Goal: Information Seeking & Learning: Learn about a topic

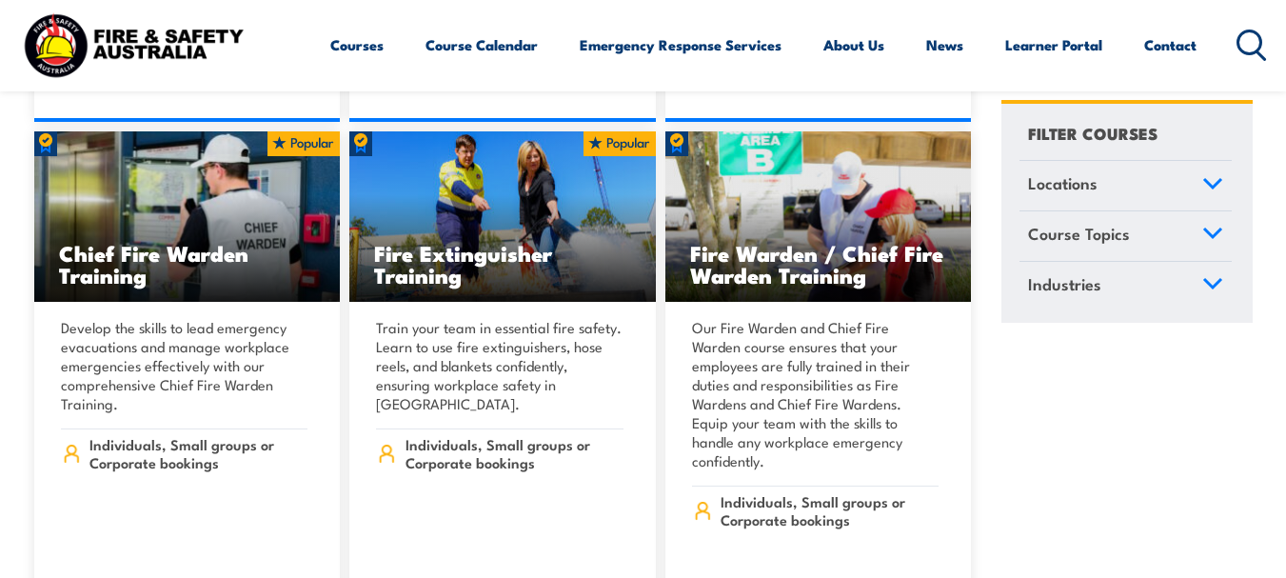
scroll to position [22776, 0]
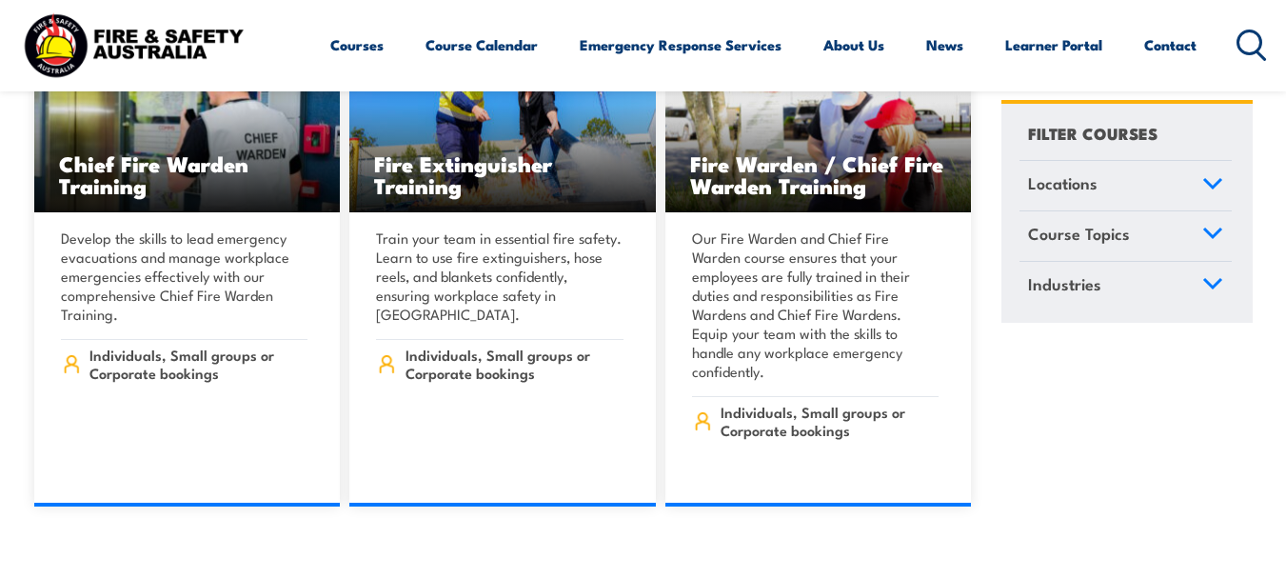
click at [1208, 194] on link "Locations" at bounding box center [1126, 186] width 212 height 50
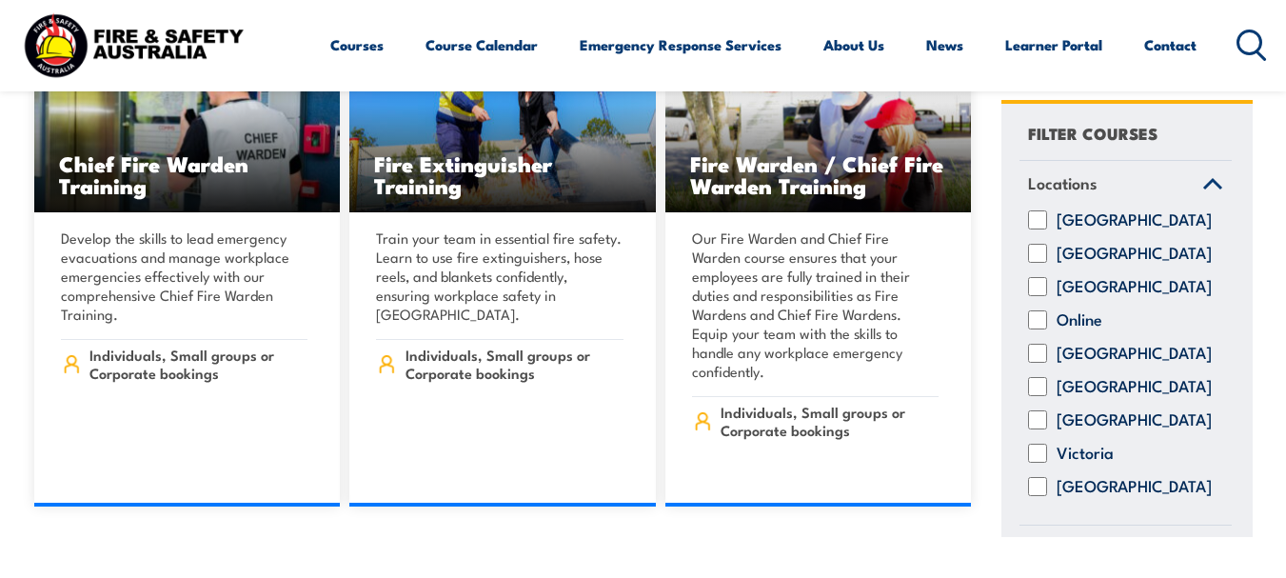
scroll to position [115, 0]
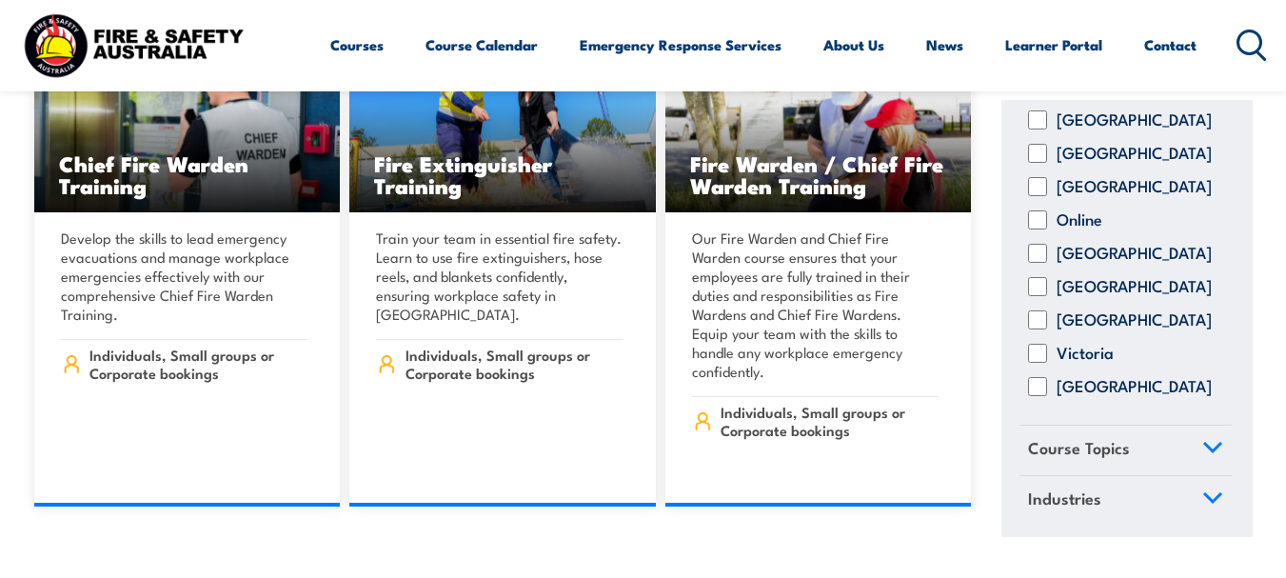
click at [1030, 277] on input "[GEOGRAPHIC_DATA]" at bounding box center [1037, 286] width 19 height 19
checkbox input "true"
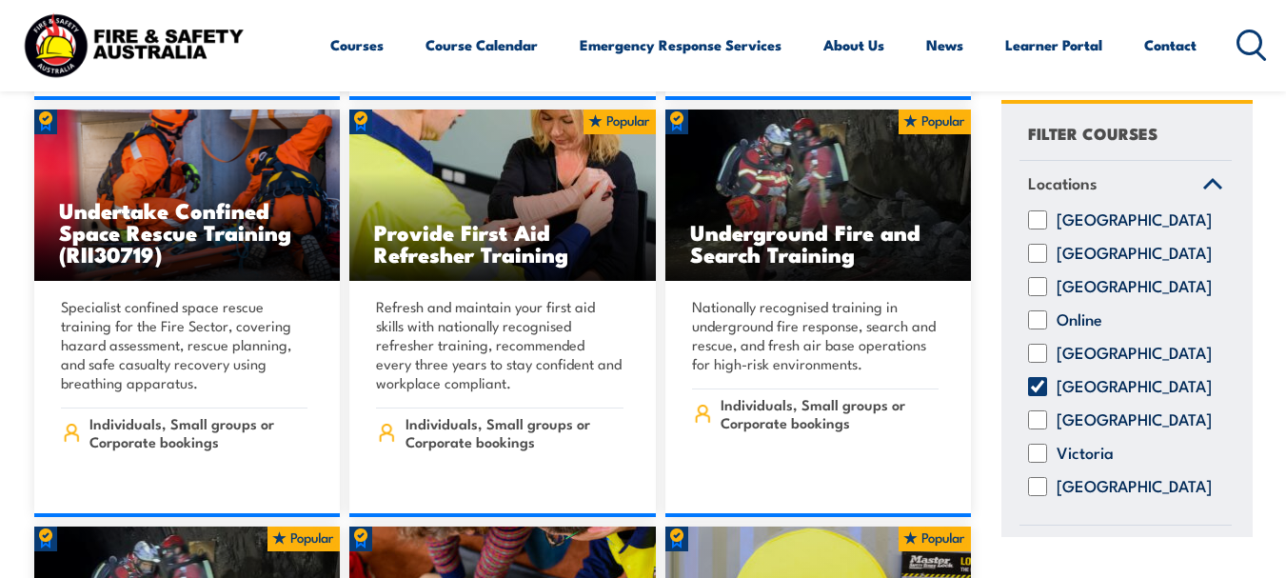
scroll to position [115, 0]
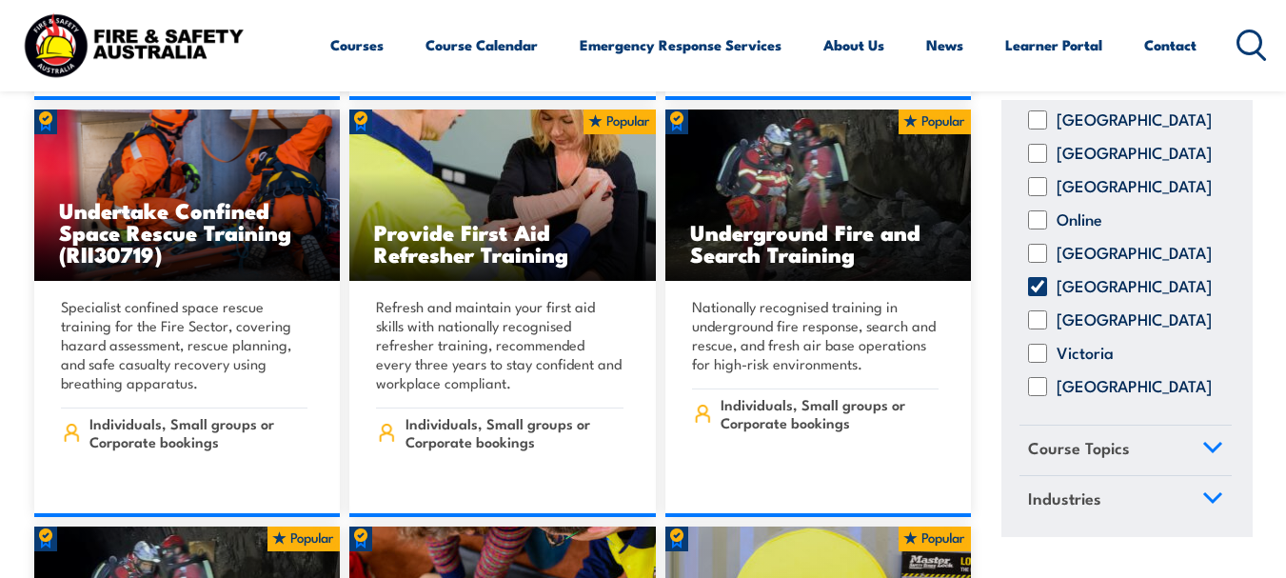
click at [1196, 438] on link "Course Topics" at bounding box center [1126, 451] width 212 height 50
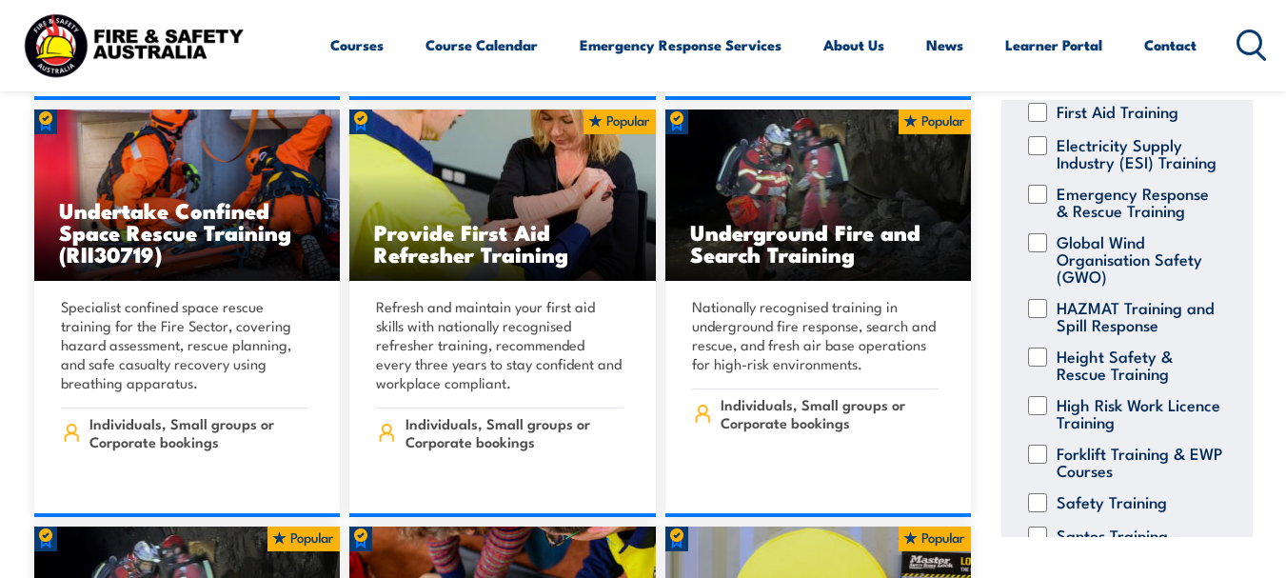
scroll to position [306, 0]
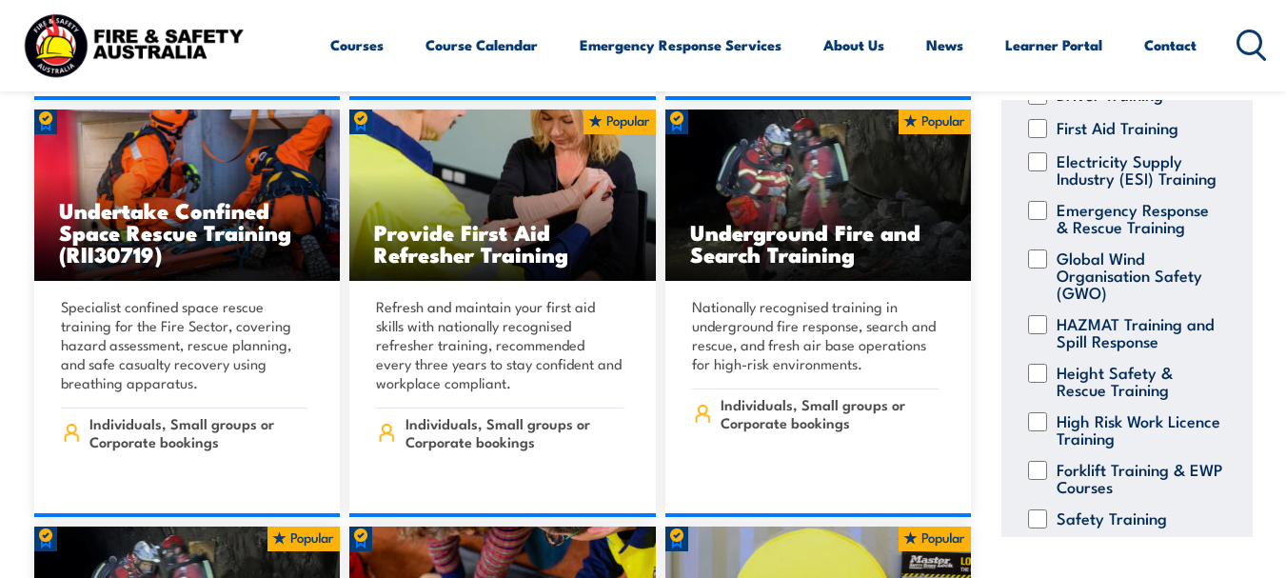
click at [1040, 219] on input "Emergency Response & Rescue Training" at bounding box center [1037, 209] width 19 height 19
checkbox input "true"
click at [1036, 137] on input "First Aid Training" at bounding box center [1037, 127] width 19 height 19
checkbox input "true"
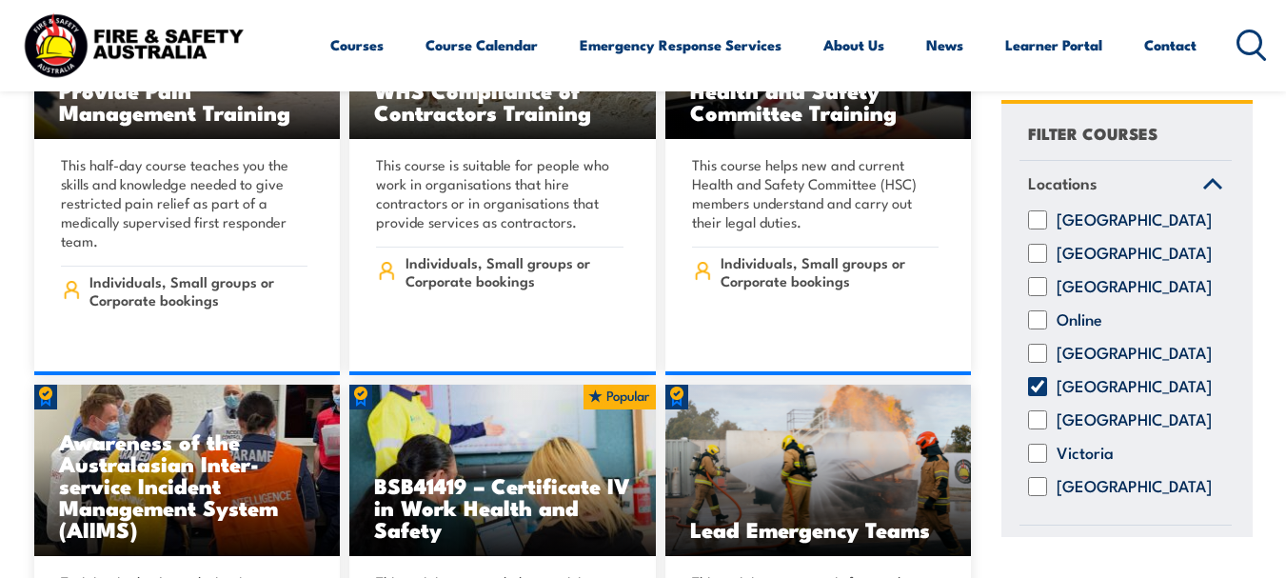
scroll to position [9607, 0]
